Goal: Information Seeking & Learning: Learn about a topic

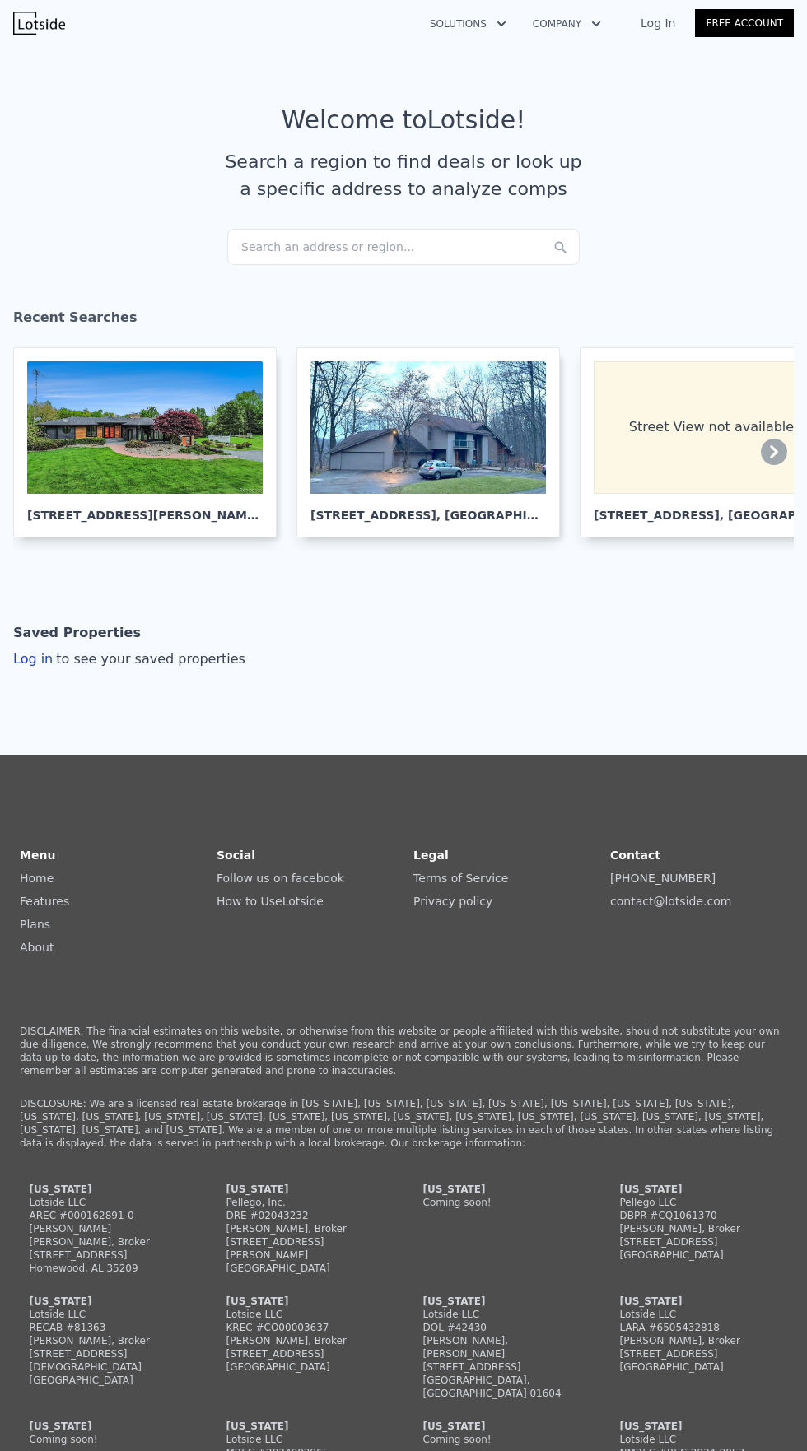
click at [416, 258] on div "Search an address or region..." at bounding box center [403, 247] width 352 height 36
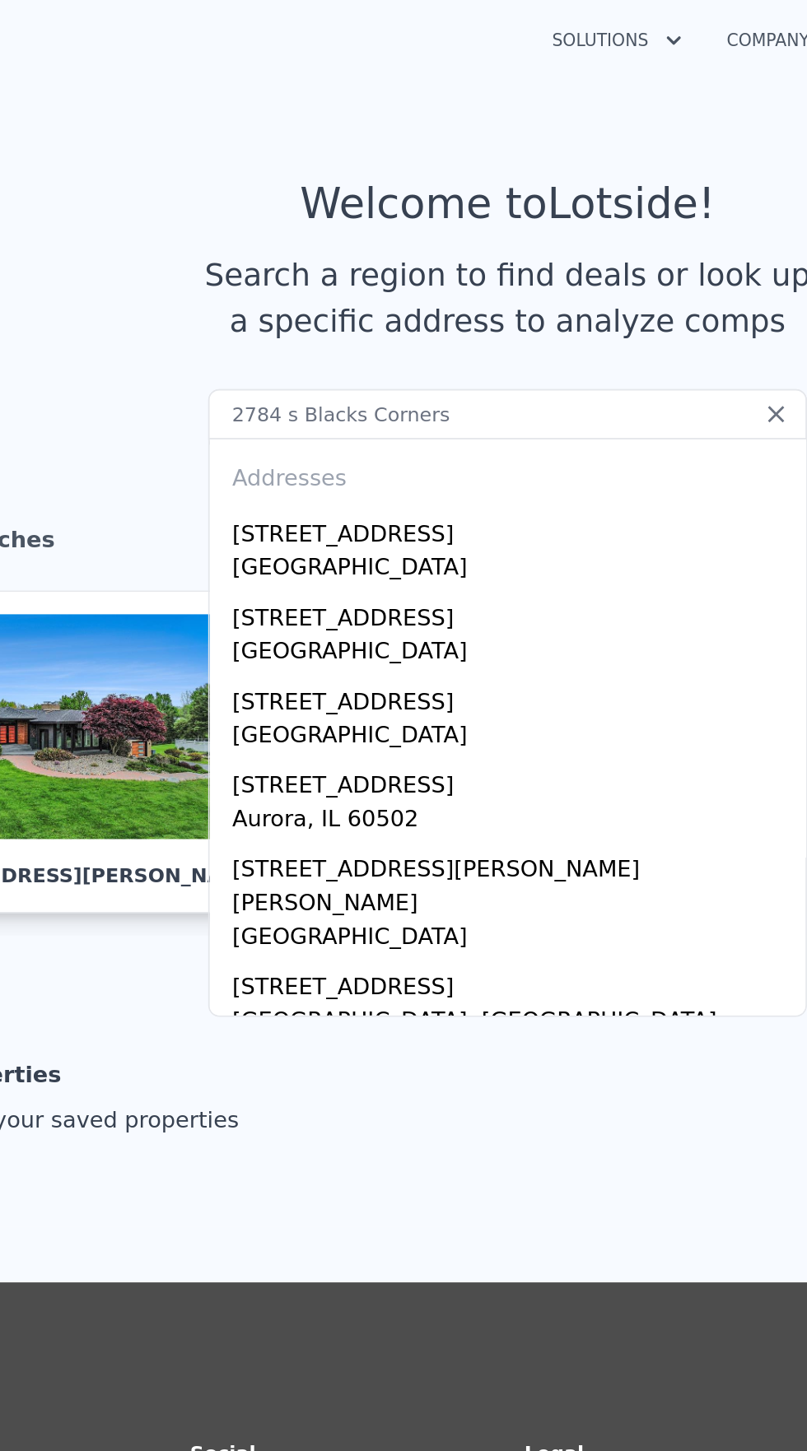
type input "2784 s Blacks Corners"
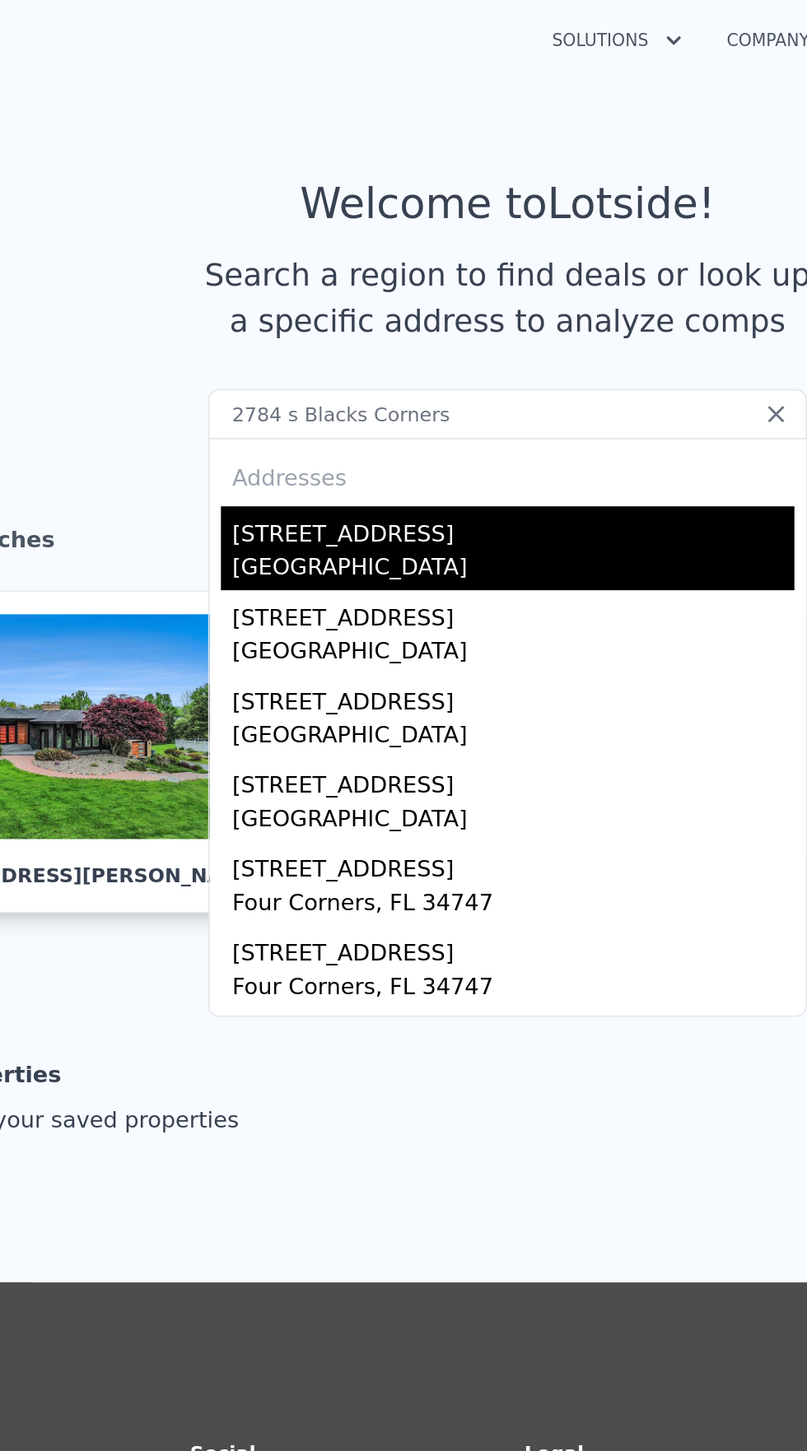
click at [341, 315] on div "[STREET_ADDRESS]" at bounding box center [406, 311] width 331 height 26
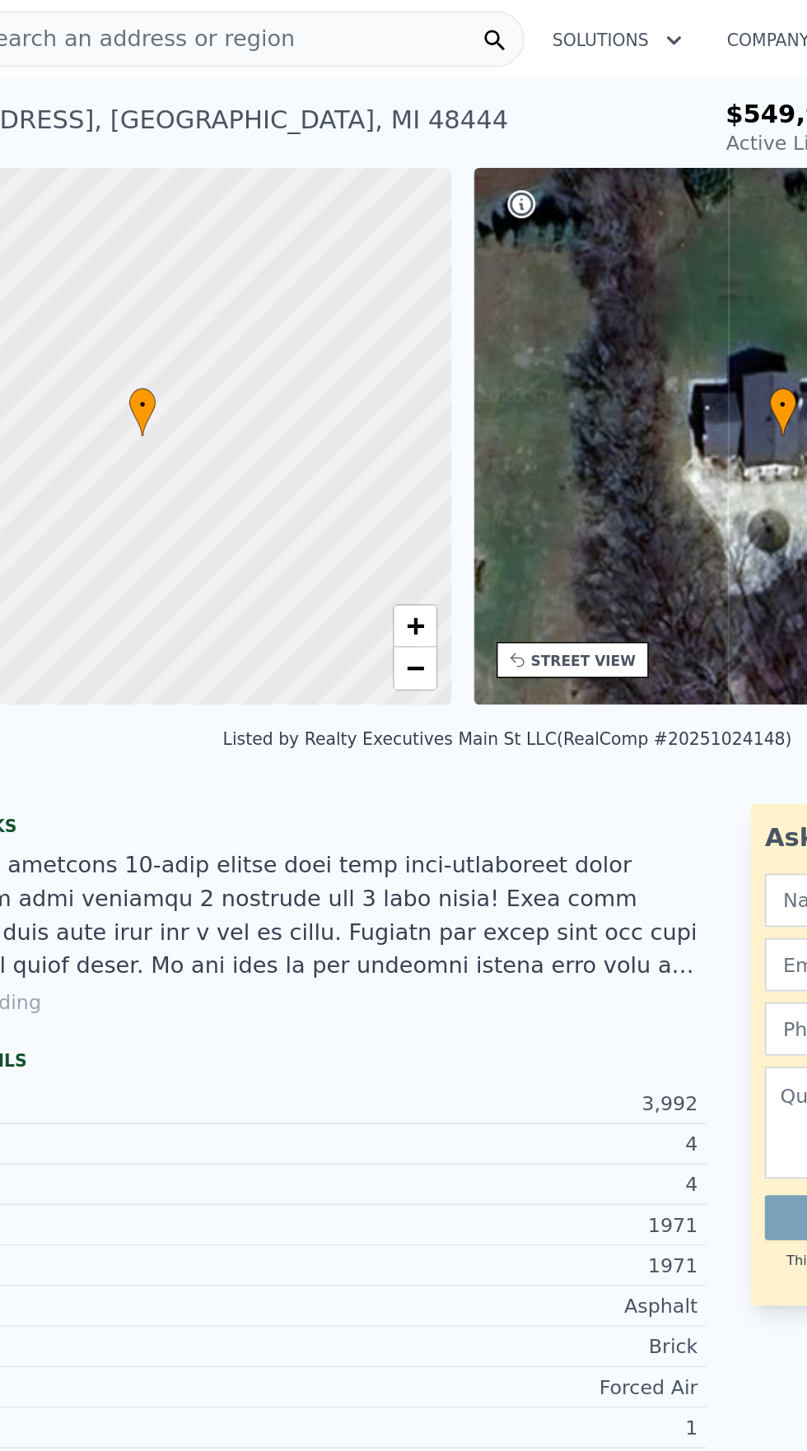
scroll to position [0, 7]
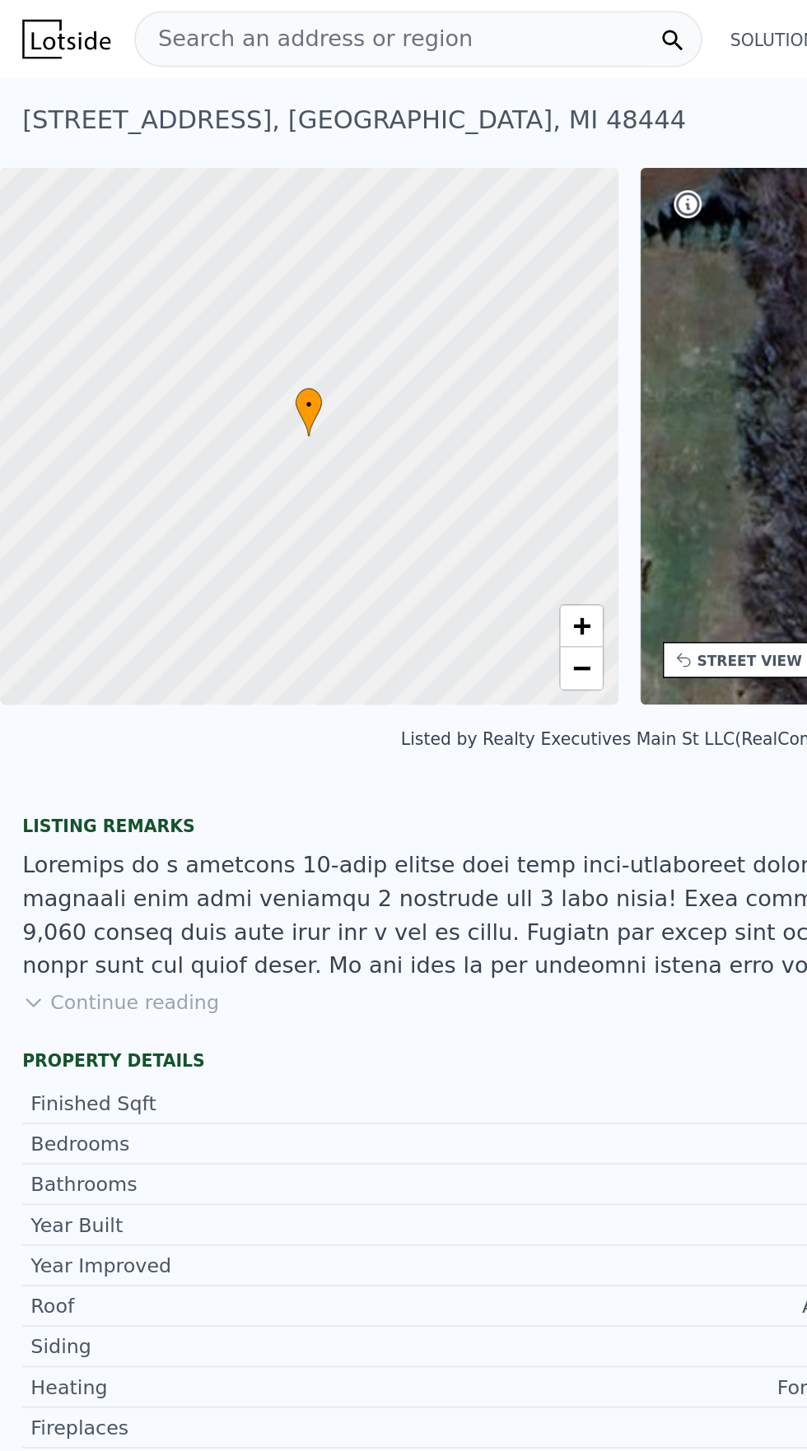
click at [77, 587] on button "Continue reading" at bounding box center [71, 590] width 116 height 16
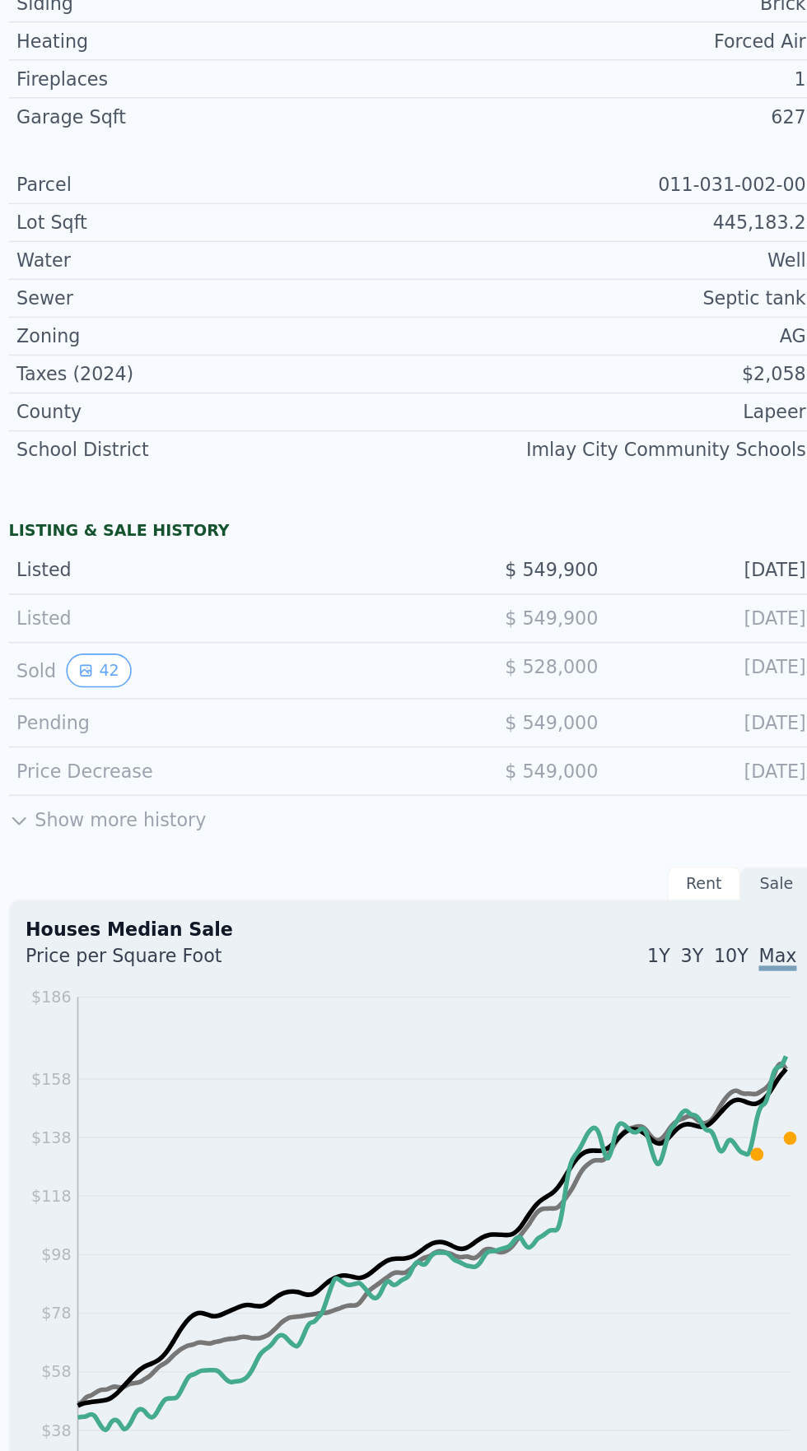
scroll to position [846, 0]
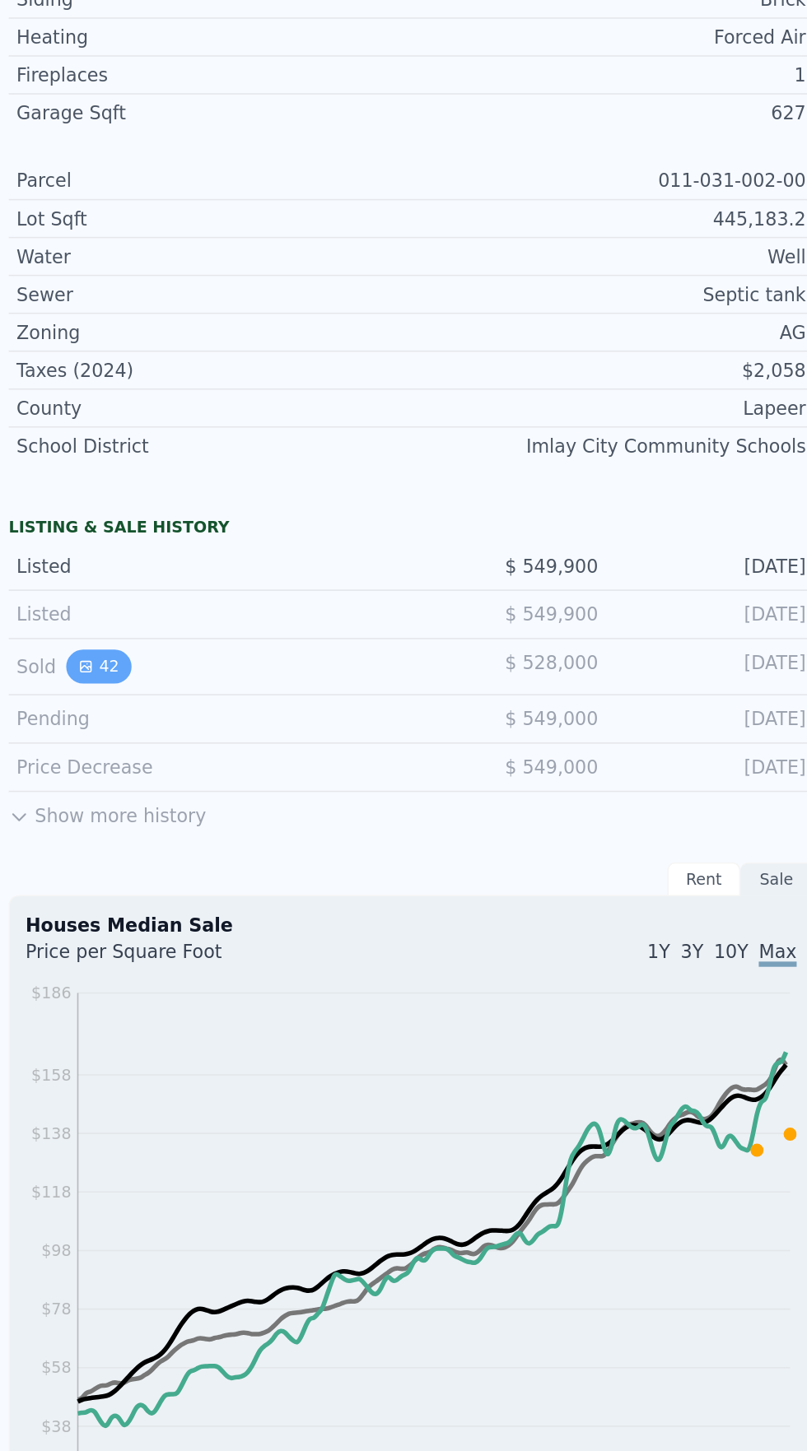
click at [59, 635] on icon "View historical data" at bounding box center [61, 638] width 7 height 7
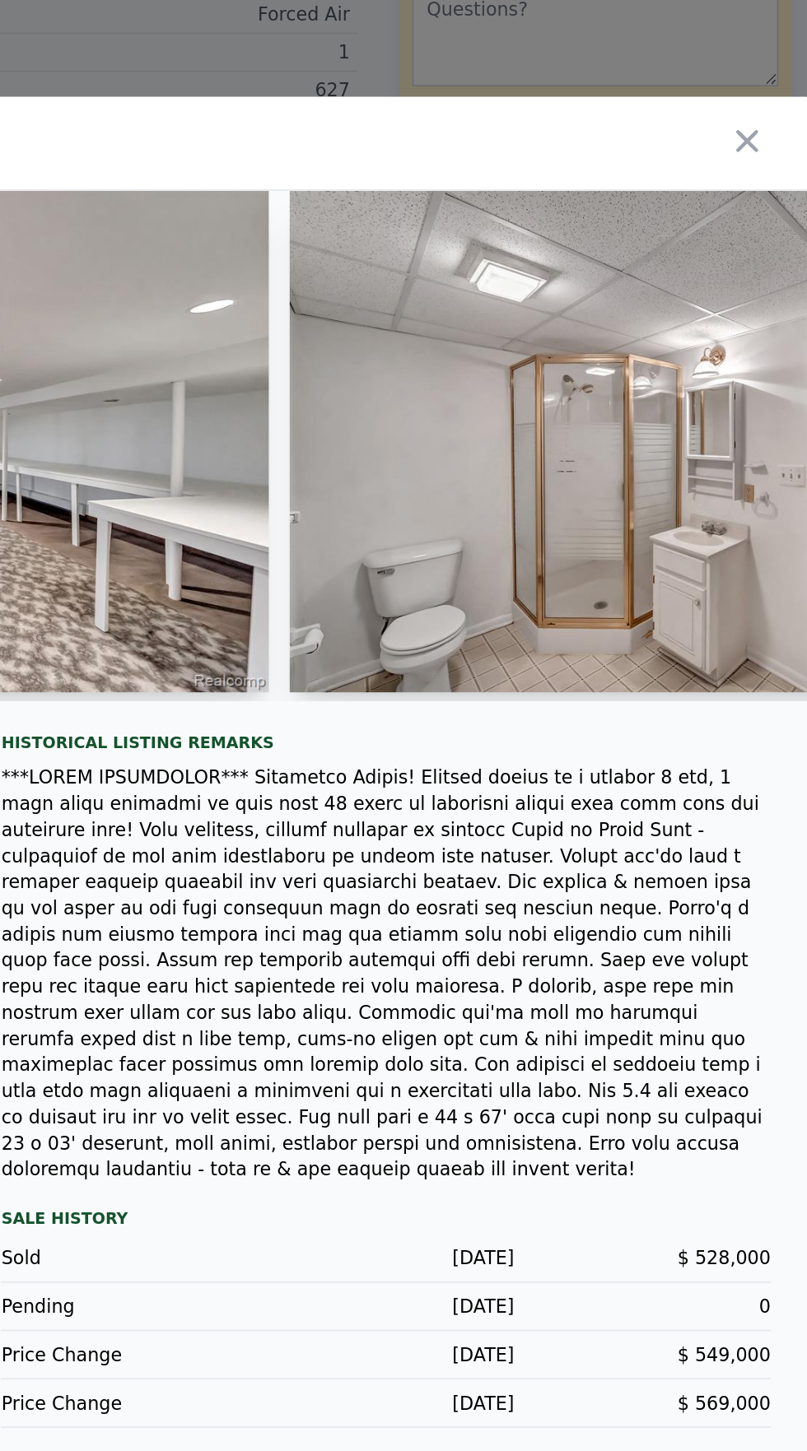
scroll to position [0, 13823]
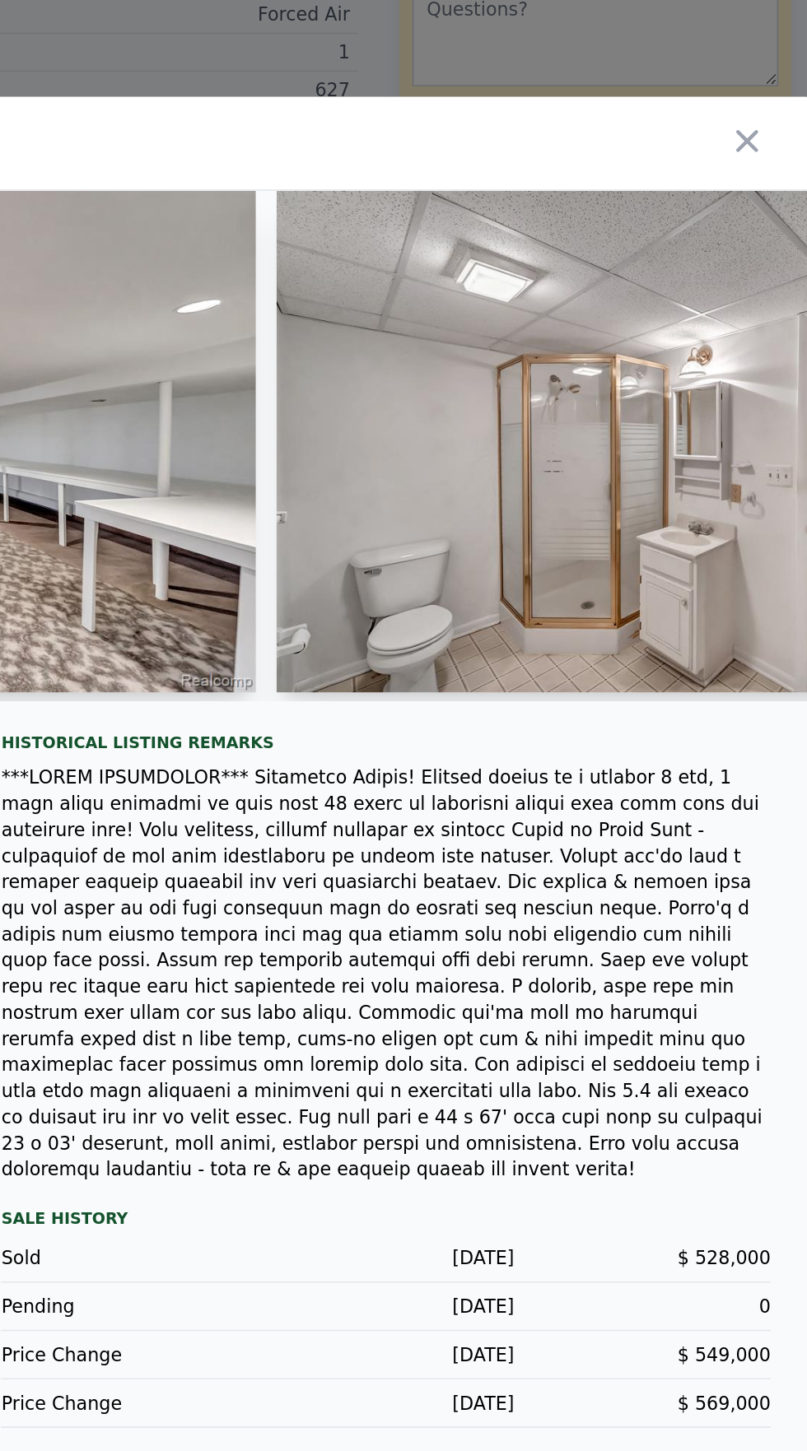
click at [589, 649] on img at bounding box center [706, 510] width 475 height 316
click at [624, 661] on img at bounding box center [706, 510] width 475 height 316
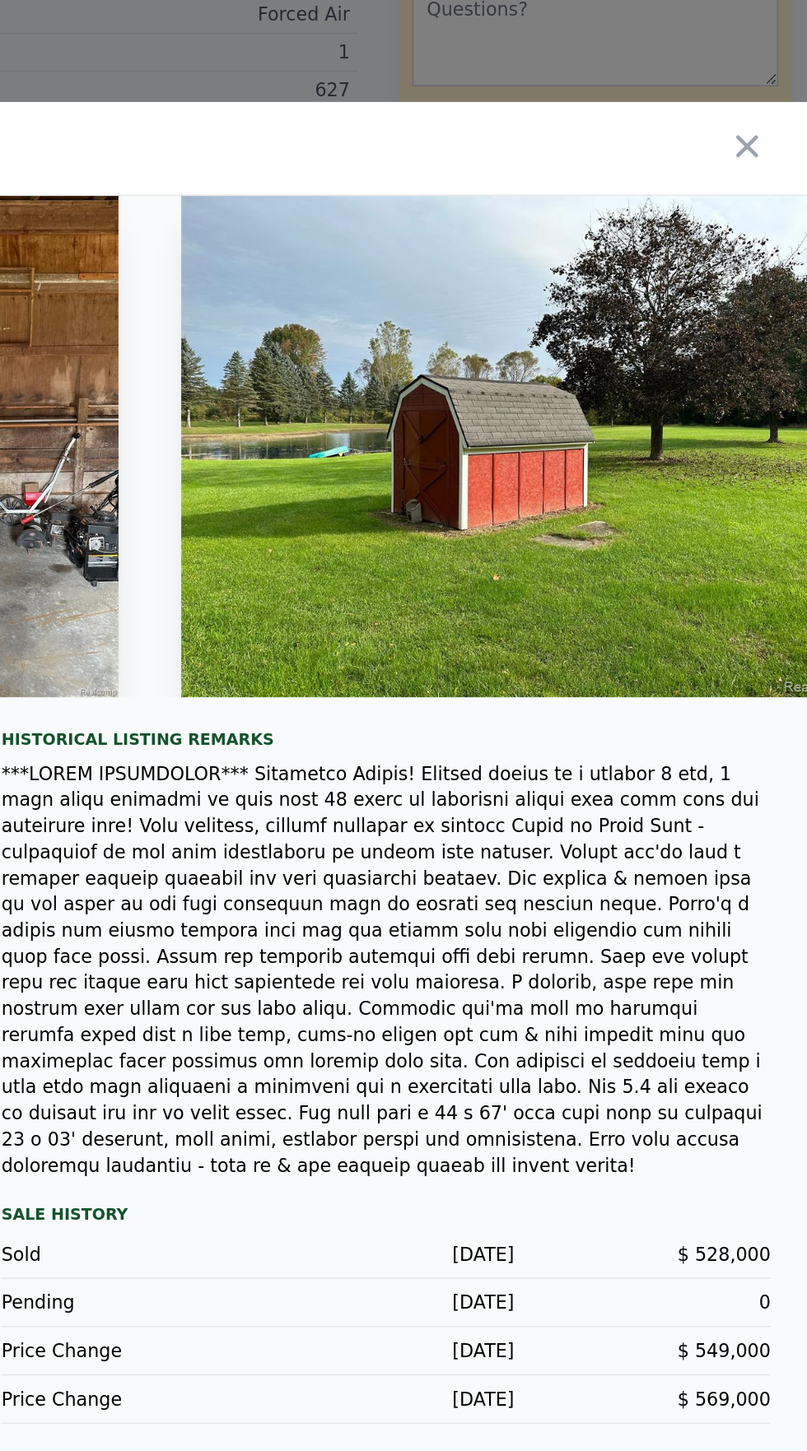
scroll to position [0, 18334]
